Goal: Transaction & Acquisition: Purchase product/service

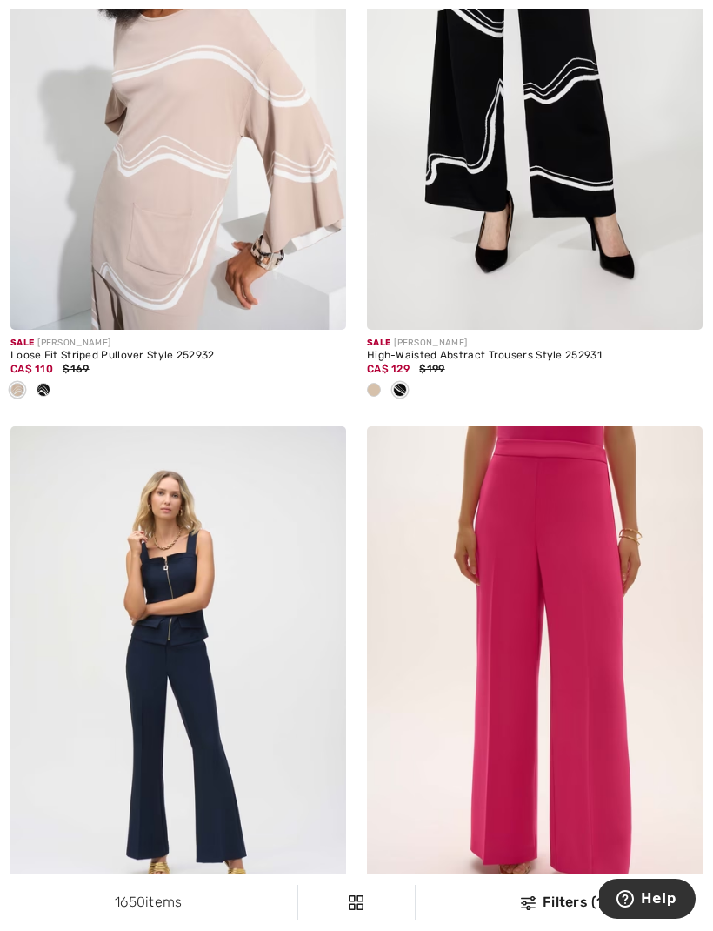
scroll to position [5854, 0]
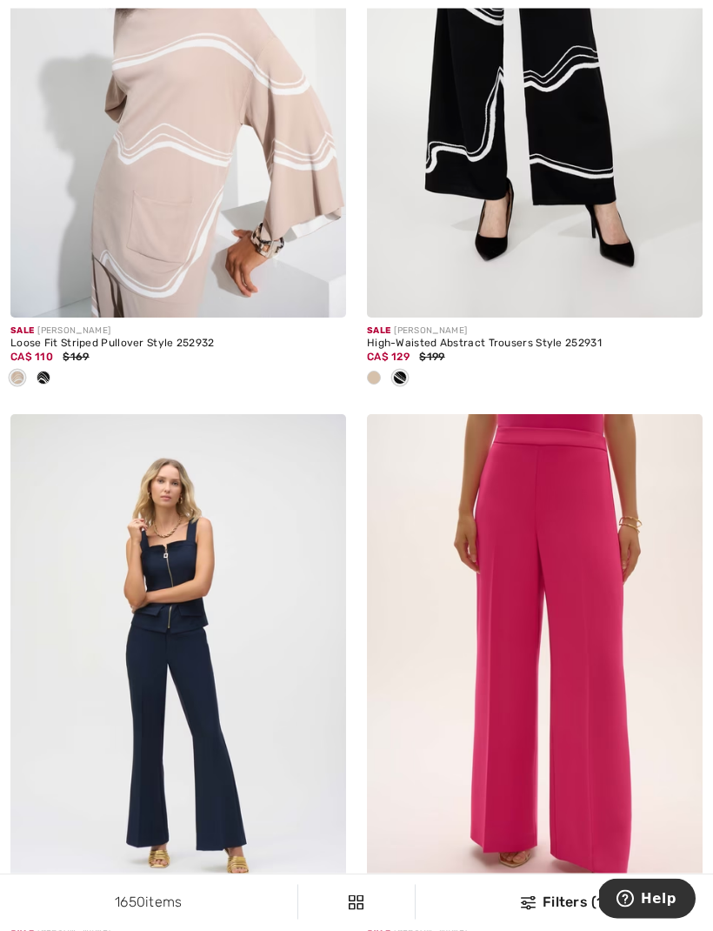
click at [539, 184] on img at bounding box center [535, 67] width 336 height 504
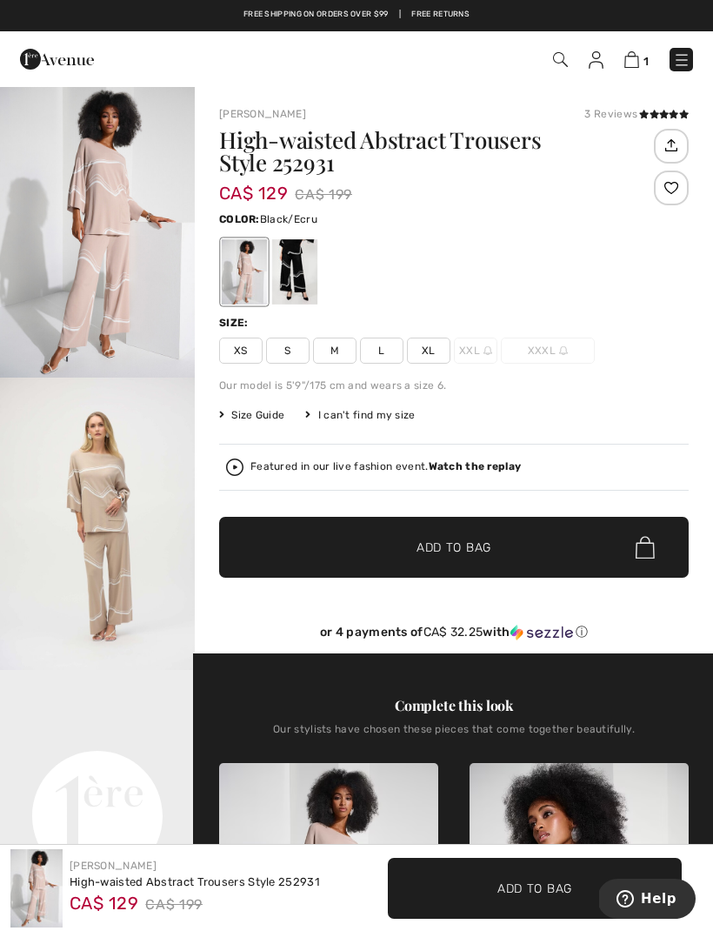
click at [308, 285] on div at bounding box center [294, 271] width 45 height 65
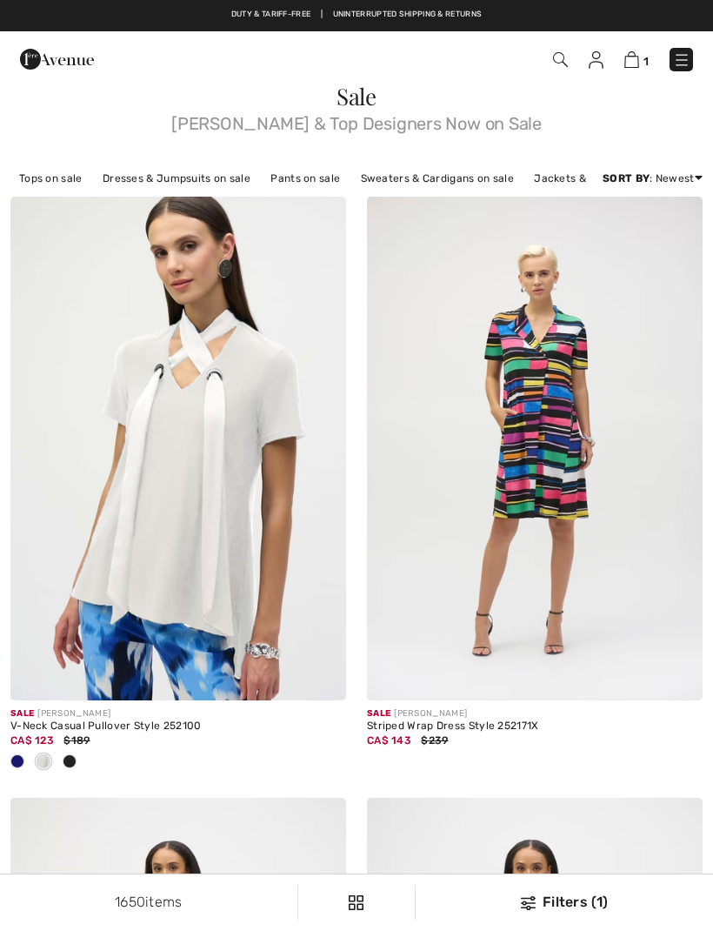
checkbox input "true"
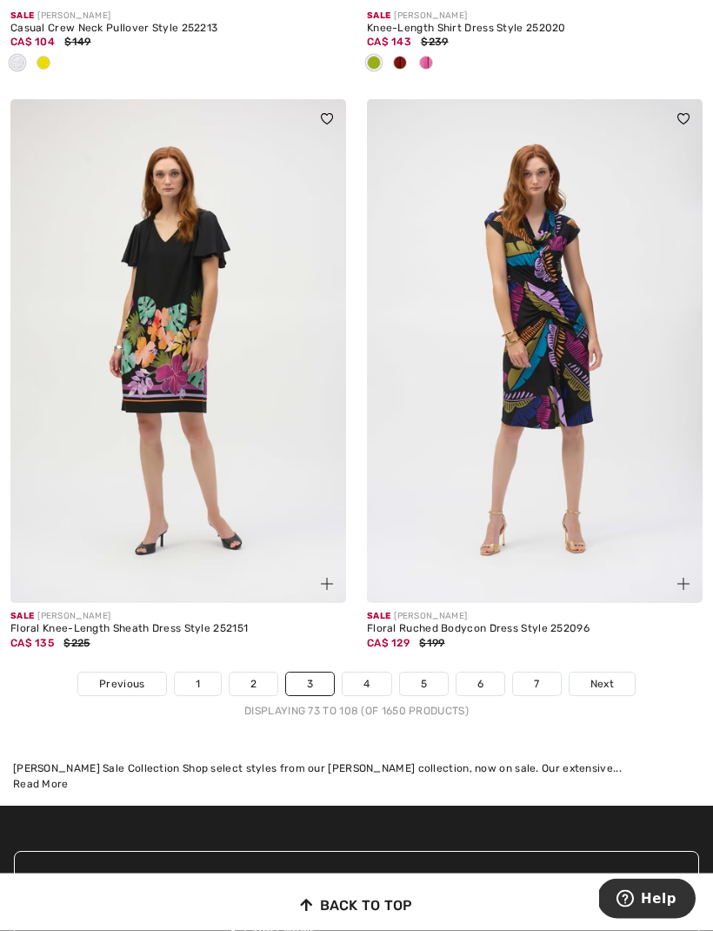
scroll to position [10778, 0]
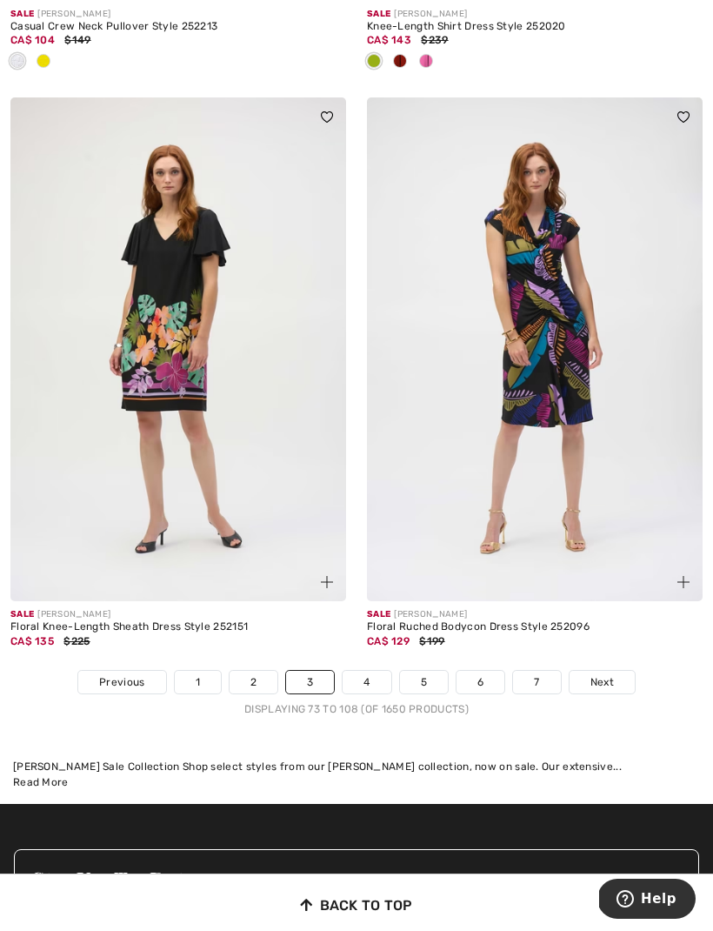
click at [193, 671] on link "1" at bounding box center [198, 682] width 46 height 23
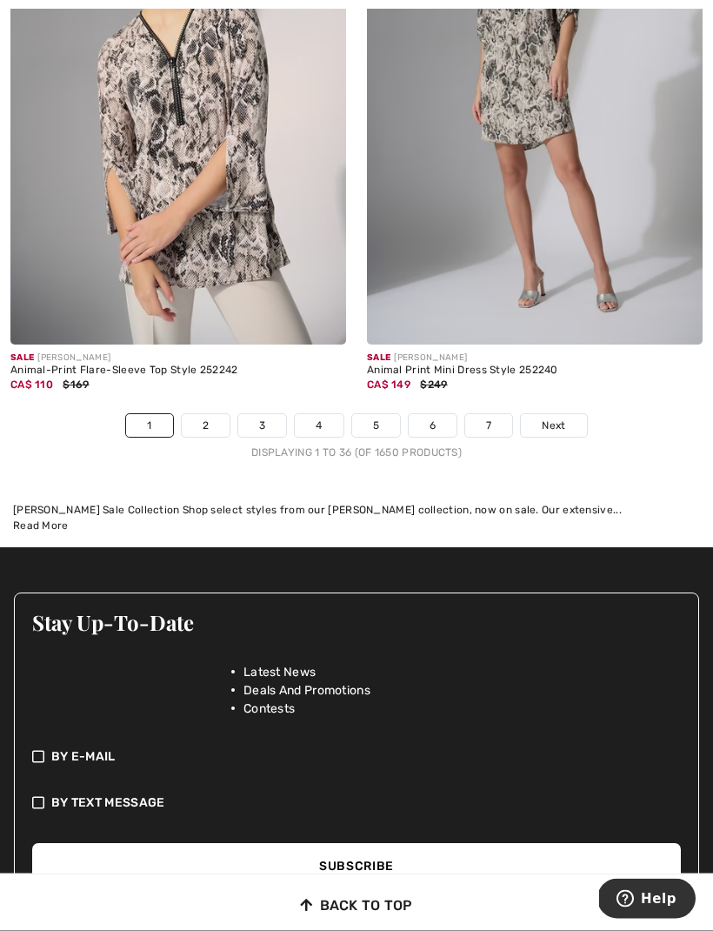
scroll to position [10863, 0]
click at [204, 414] on link "2" at bounding box center [206, 425] width 48 height 23
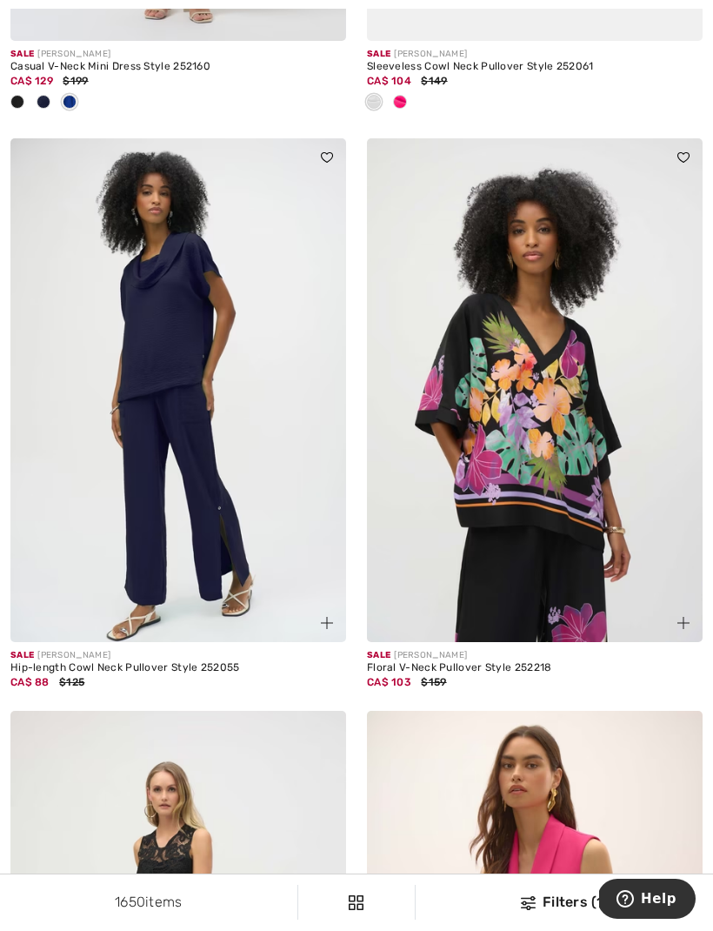
scroll to position [9640, 0]
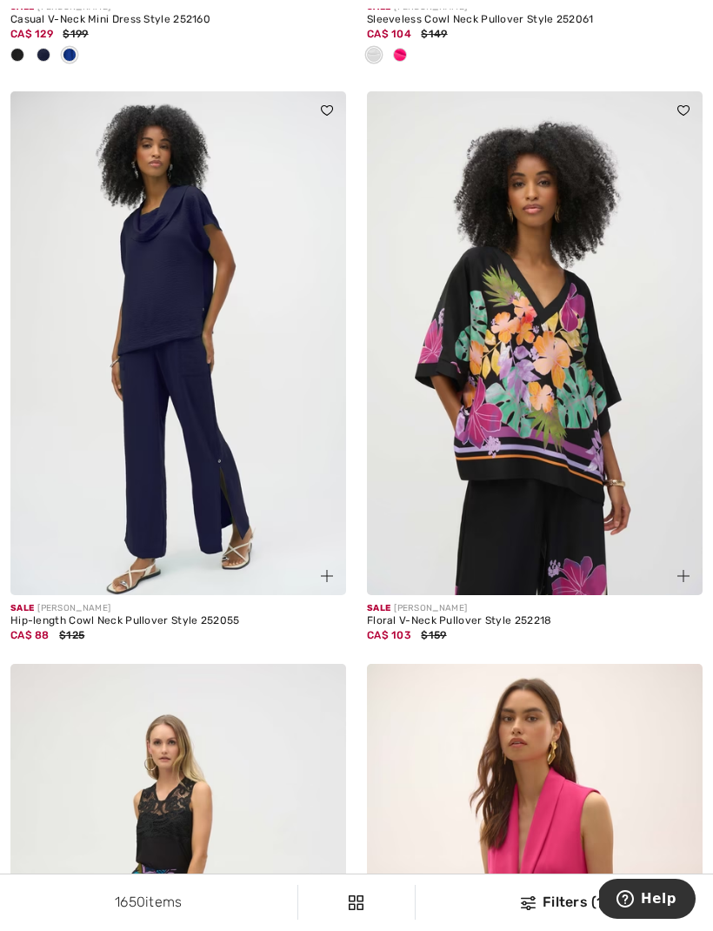
click at [206, 493] on img at bounding box center [178, 343] width 336 height 504
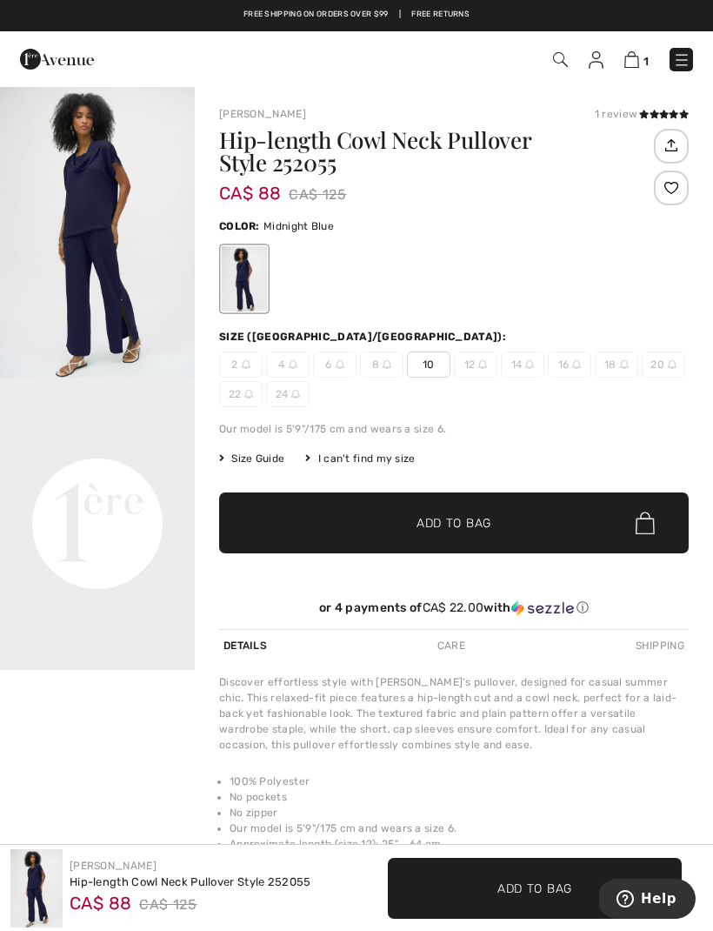
click at [430, 363] on span "10" at bounding box center [429, 365] width 44 height 26
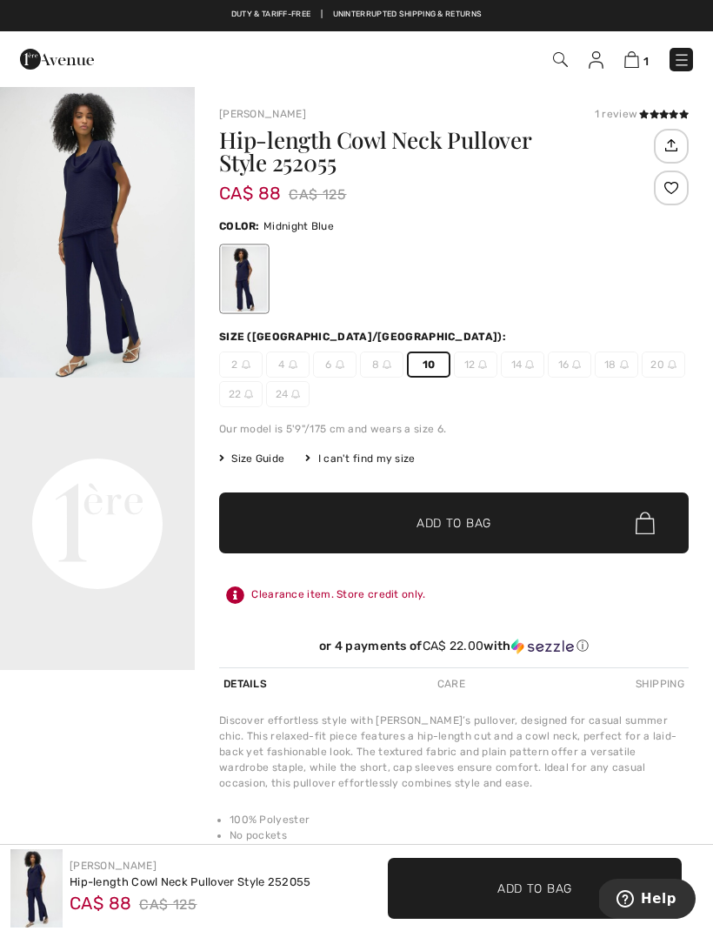
click at [456, 516] on span "Add to Bag" at bounding box center [454, 523] width 75 height 18
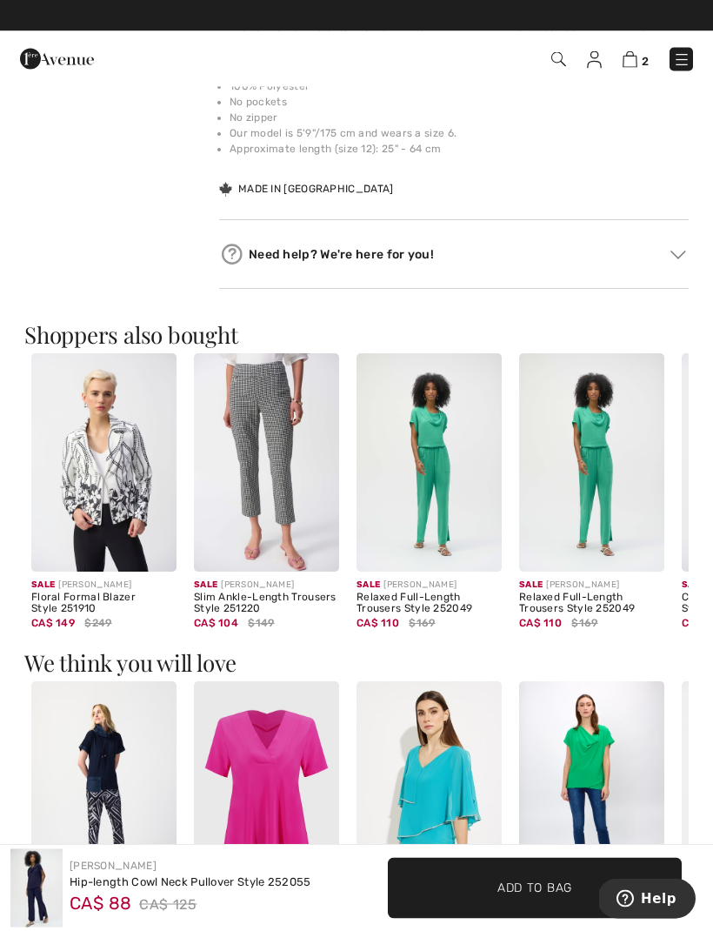
scroll to position [733, 0]
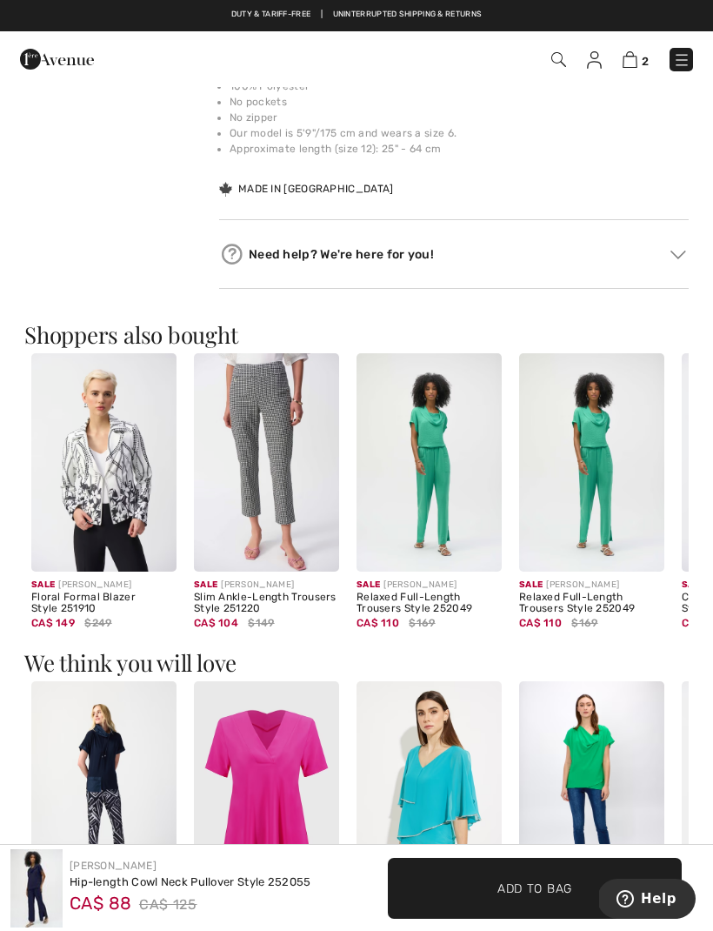
click at [441, 568] on img at bounding box center [429, 462] width 145 height 218
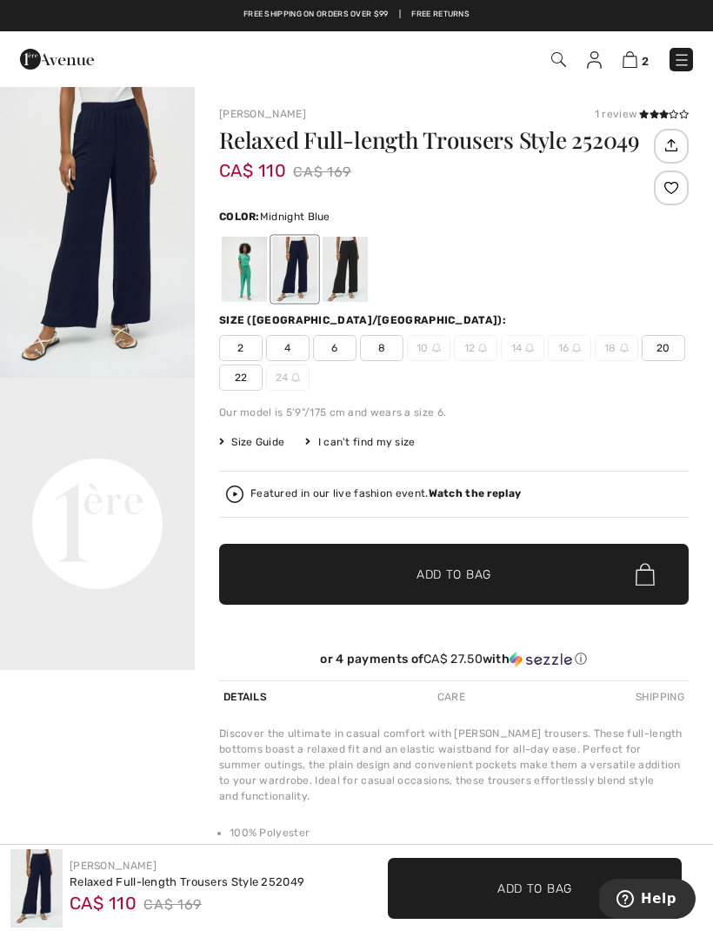
click at [351, 273] on div at bounding box center [345, 269] width 45 height 65
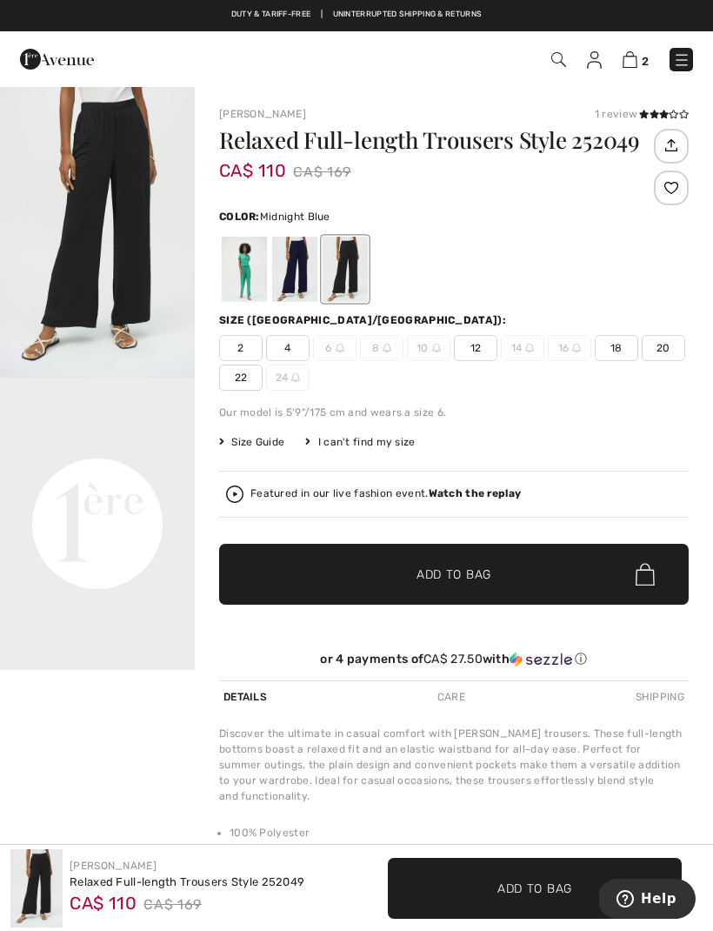
click at [284, 278] on div at bounding box center [294, 269] width 45 height 65
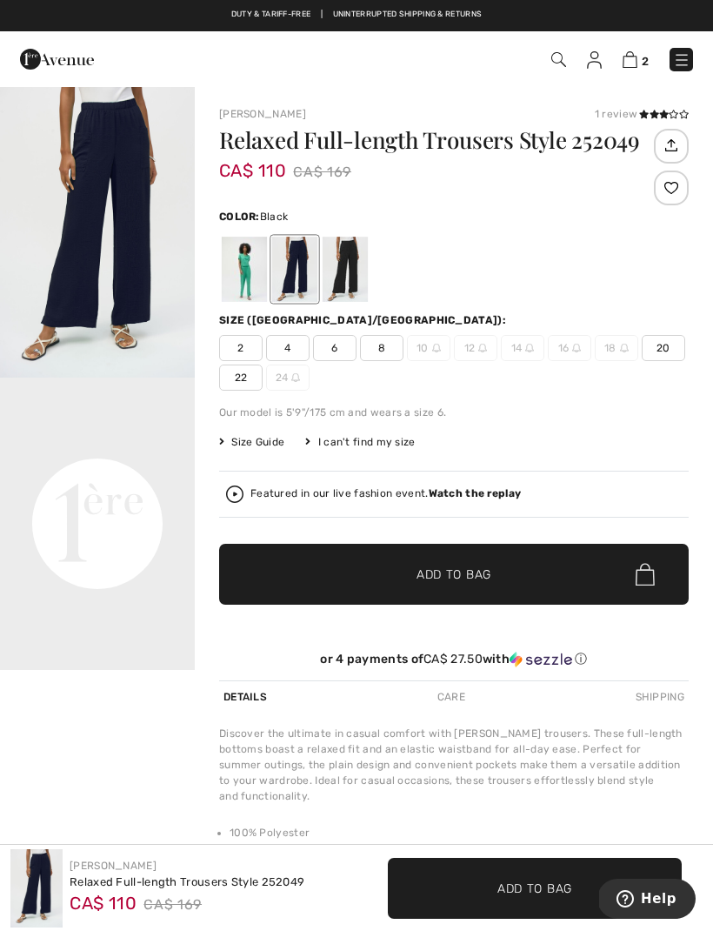
click at [340, 284] on div at bounding box center [345, 269] width 45 height 65
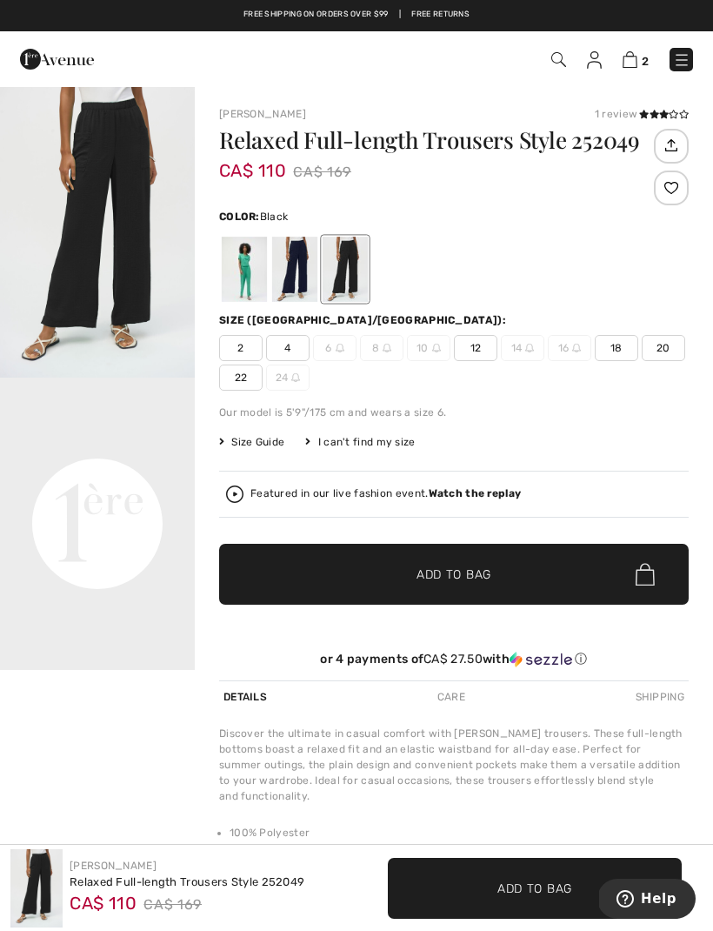
click at [475, 346] on span "12" at bounding box center [476, 348] width 44 height 26
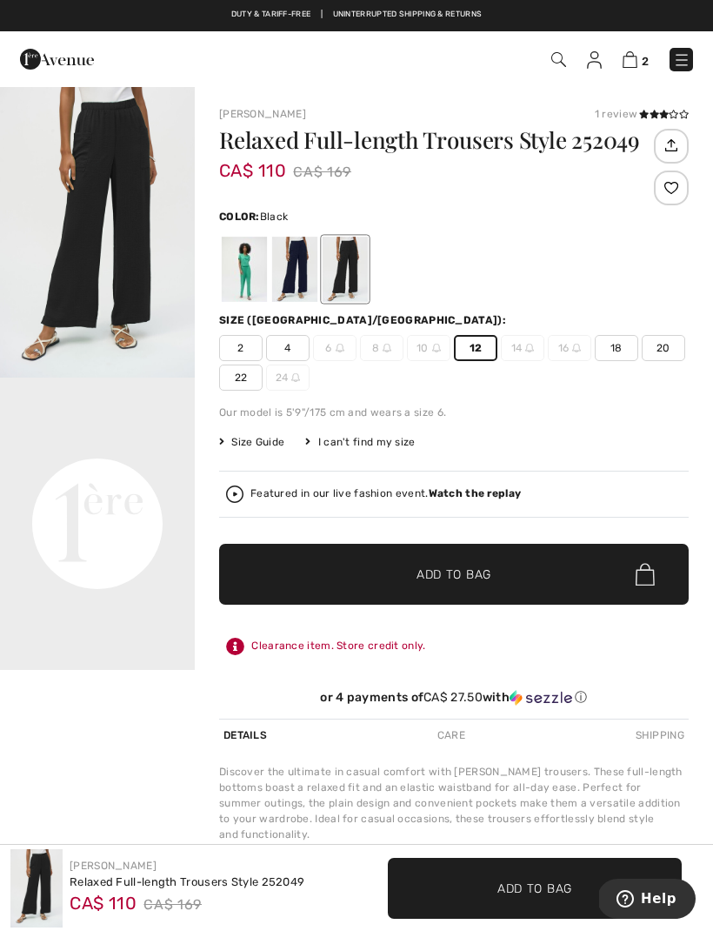
click at [397, 576] on span "✔ Added to Bag" at bounding box center [428, 575] width 106 height 18
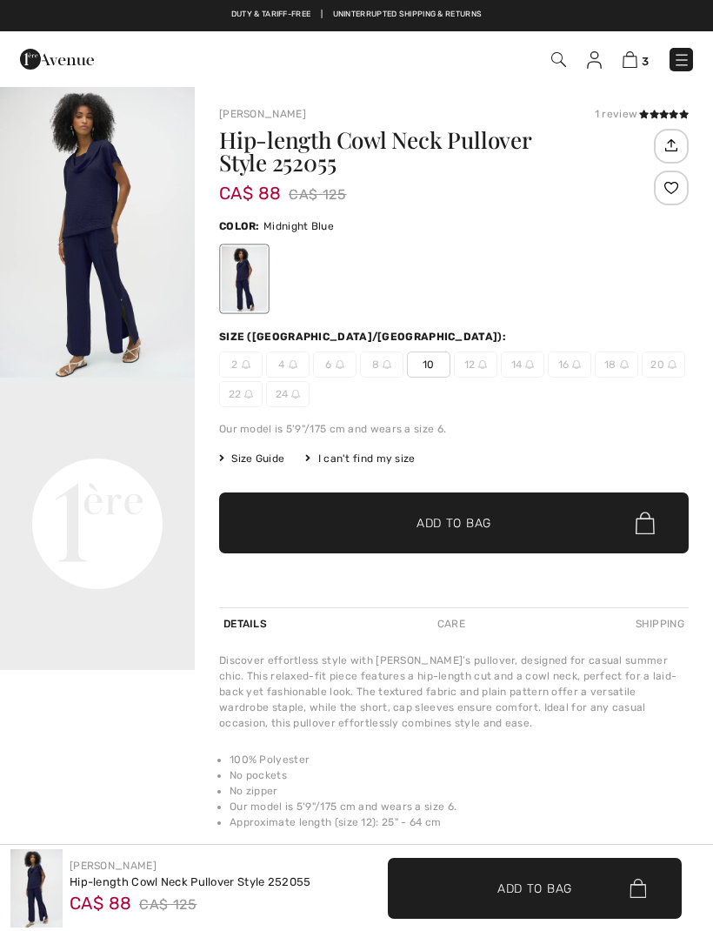
checkbox input "true"
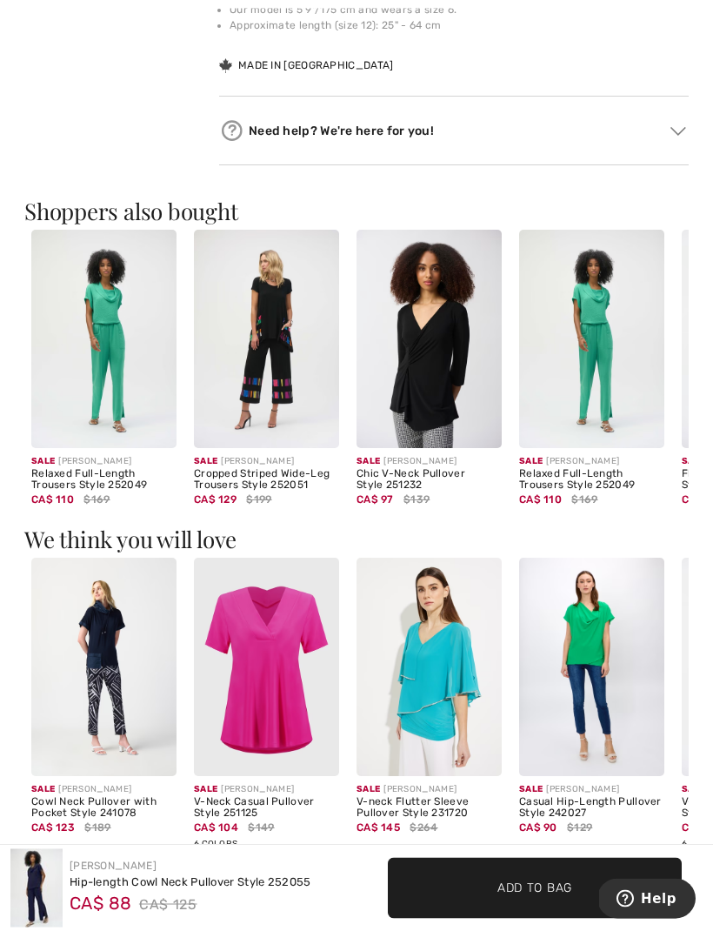
scroll to position [820, 0]
click at [188, 891] on div "Hip-length Cowl Neck Pullover Style 252055" at bounding box center [191, 882] width 242 height 17
click at [143, 891] on div "Hip-length Cowl Neck Pullover Style 252055" at bounding box center [191, 882] width 242 height 17
click at [109, 872] on link "[PERSON_NAME]" at bounding box center [113, 866] width 87 height 12
click at [108, 882] on div "Hip-length Cowl Neck Pullover Style 252055" at bounding box center [191, 882] width 242 height 17
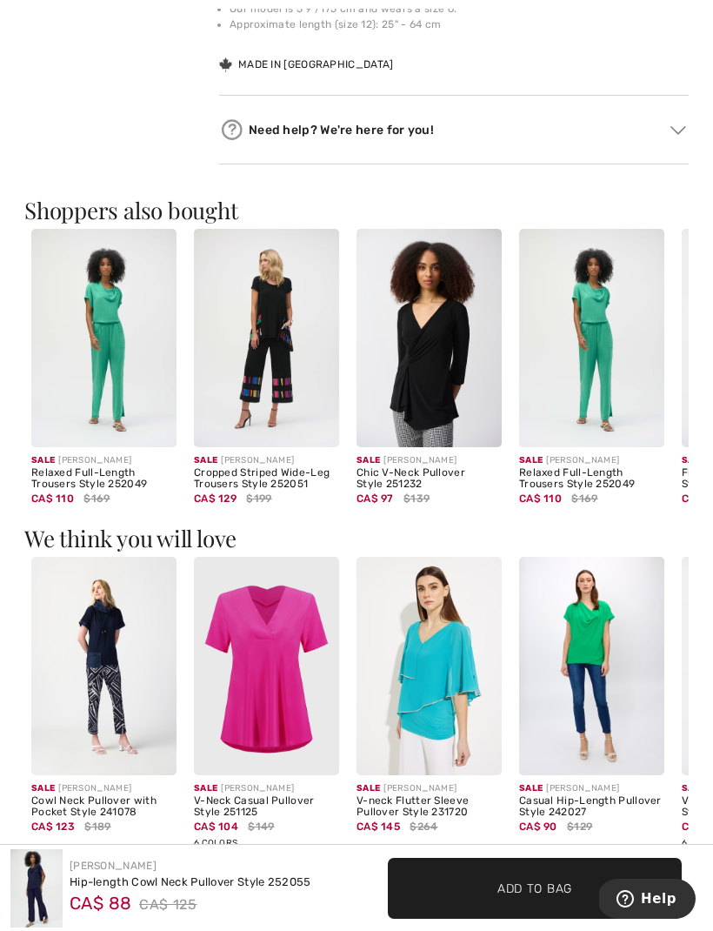
click at [42, 876] on img at bounding box center [36, 888] width 52 height 78
click at [53, 885] on img at bounding box center [36, 888] width 52 height 78
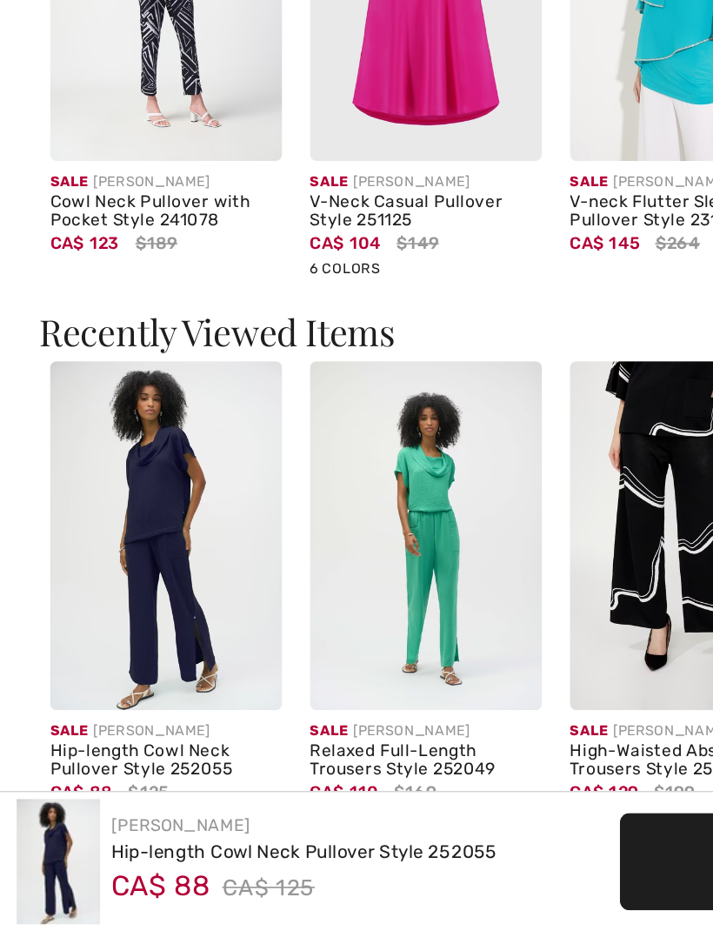
checkbox input "true"
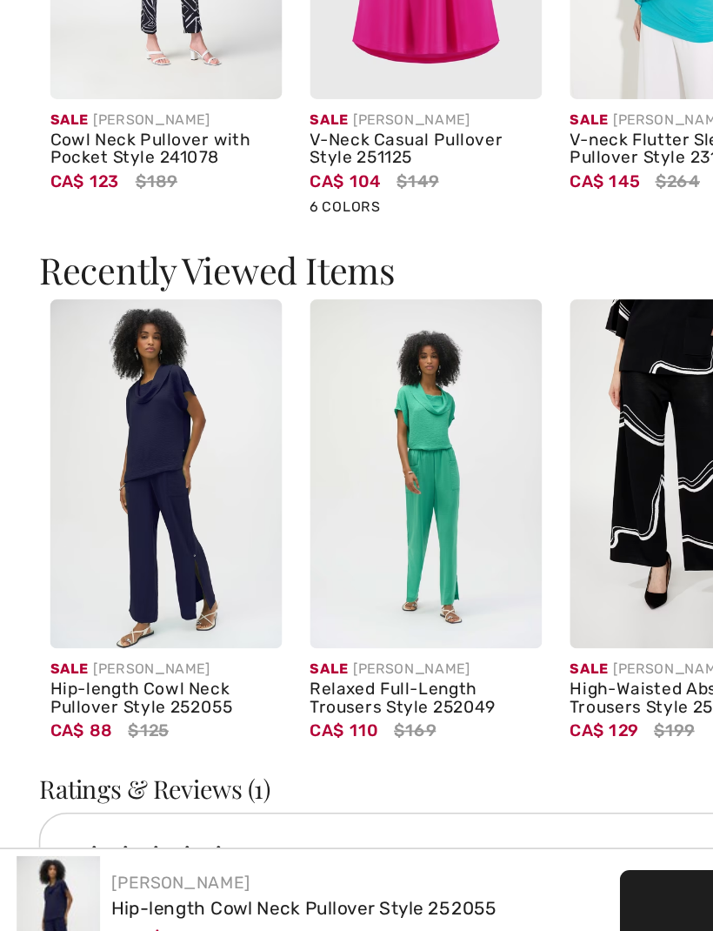
scroll to position [1219, 0]
click at [107, 501] on img at bounding box center [103, 610] width 145 height 218
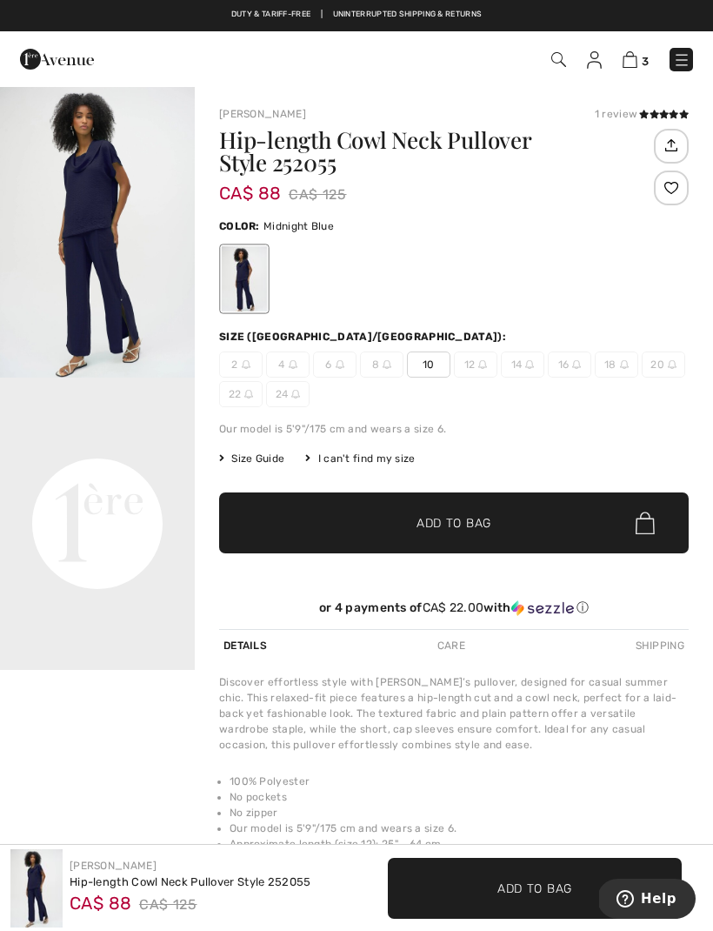
click at [635, 53] on img at bounding box center [630, 59] width 15 height 17
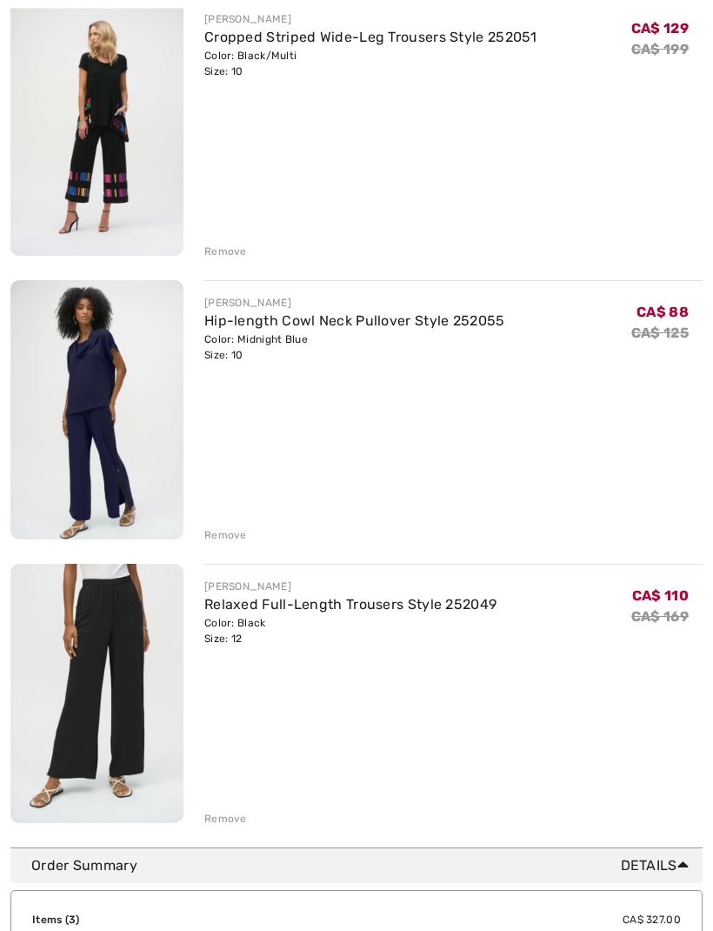
scroll to position [262, 0]
click at [291, 599] on link "Relaxed Full-Length Trousers Style 252049" at bounding box center [350, 603] width 292 height 17
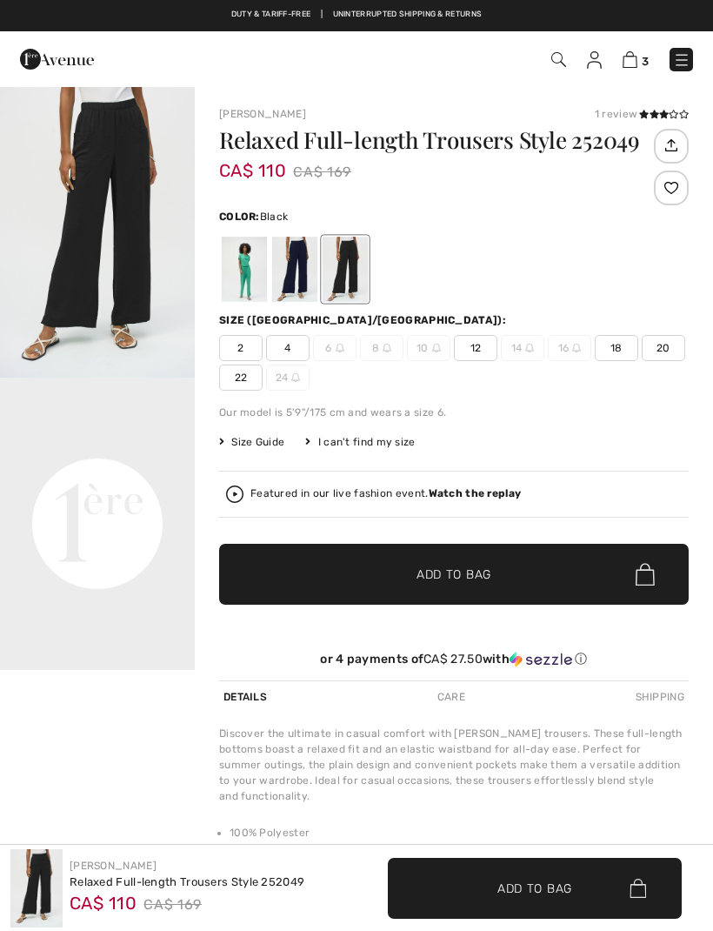
checkbox input "true"
click at [287, 274] on div at bounding box center [294, 269] width 45 height 65
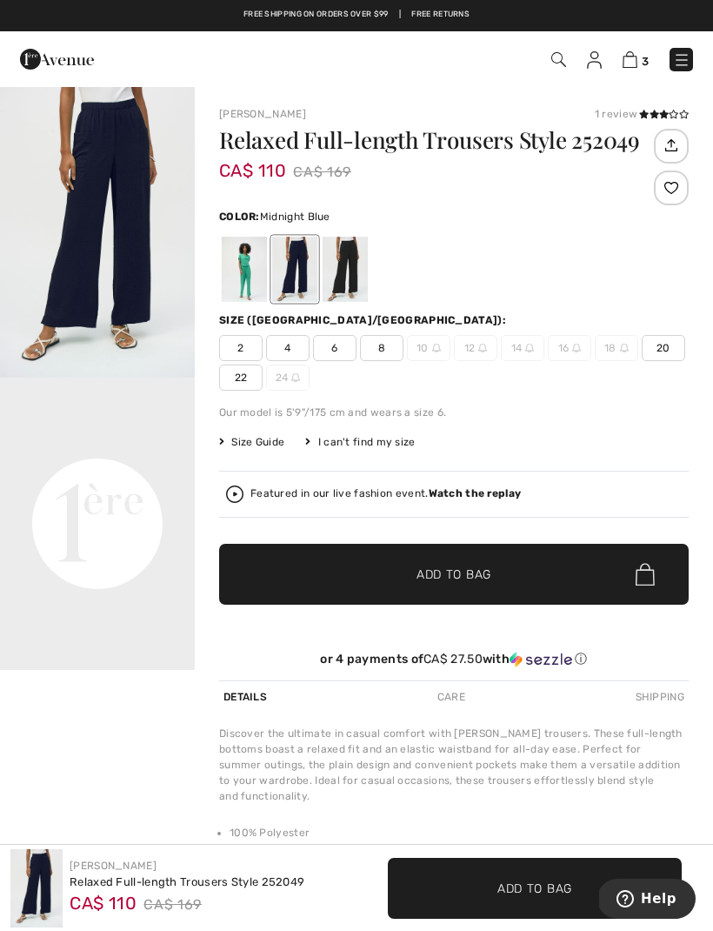
click at [380, 348] on span "8" at bounding box center [382, 348] width 44 height 26
